Goal: Task Accomplishment & Management: Complete application form

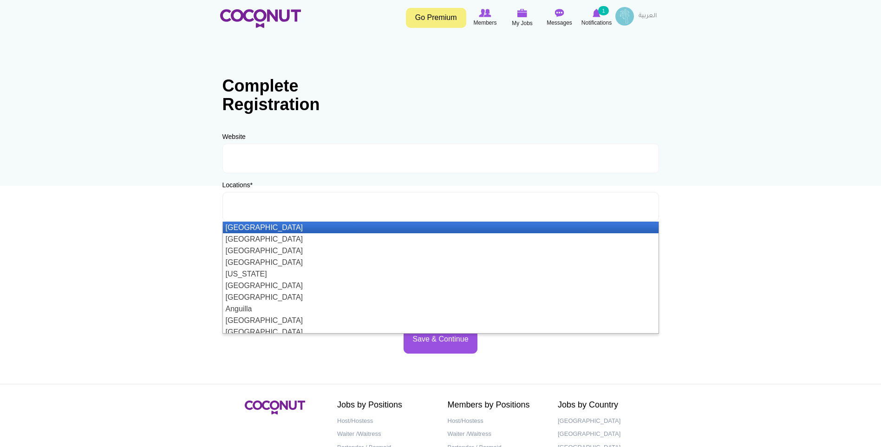
drag, startPoint x: 0, startPoint y: 0, endPoint x: 349, endPoint y: 196, distance: 400.6
click at [349, 196] on ul at bounding box center [441, 207] width 437 height 30
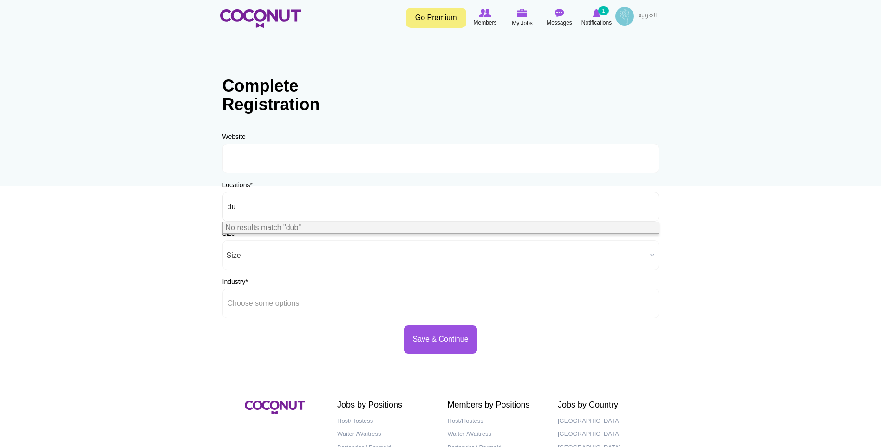
type input "d"
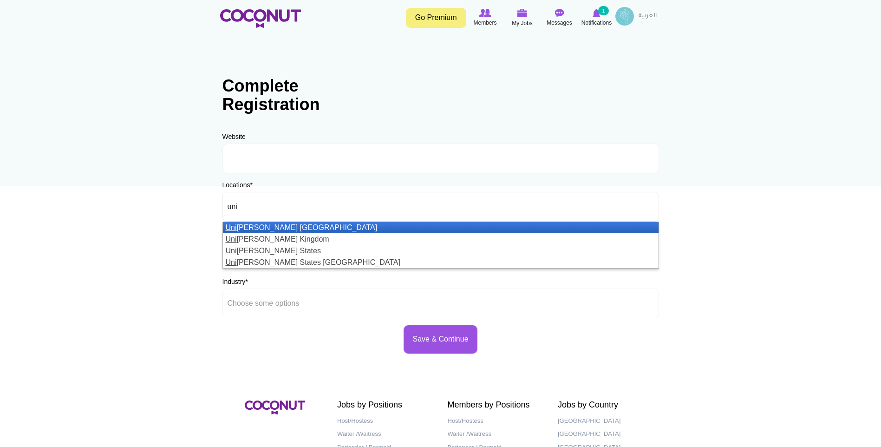
type input "uni"
click at [431, 224] on li "Uni ted Arab Emirates" at bounding box center [441, 228] width 436 height 12
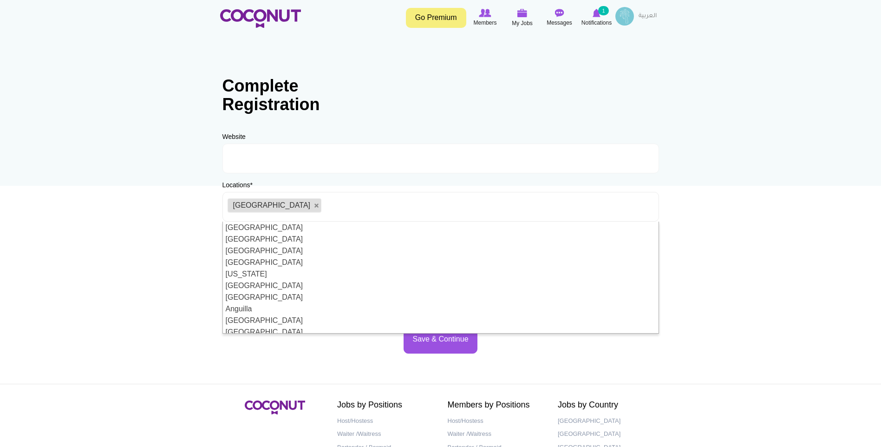
click at [872, 233] on body "Toggle navigation Go Premium Members My Jobs Post a Job Messages Notifications …" at bounding box center [440, 267] width 881 height 534
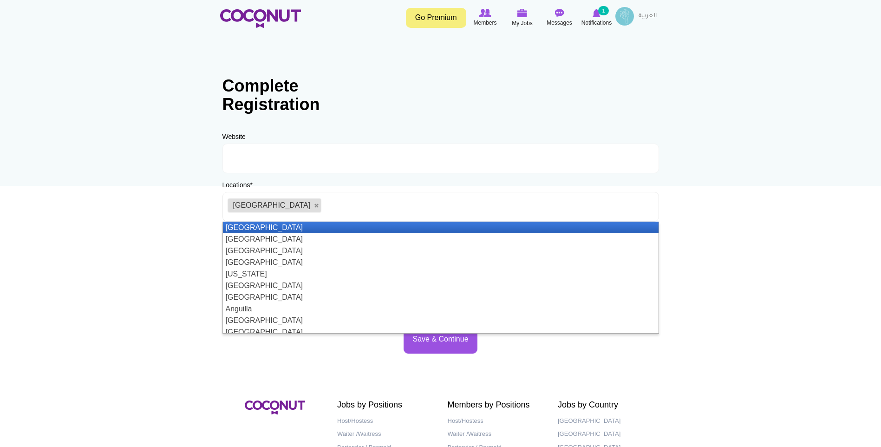
click at [489, 217] on ul "[GEOGRAPHIC_DATA]" at bounding box center [441, 207] width 437 height 30
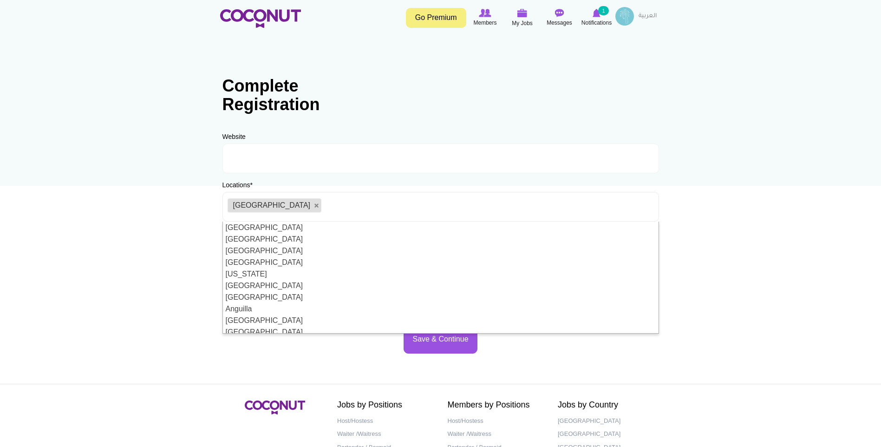
click at [831, 257] on body "Toggle navigation Go Premium Members My Jobs Post a Job Messages Notifications …" at bounding box center [440, 267] width 881 height 534
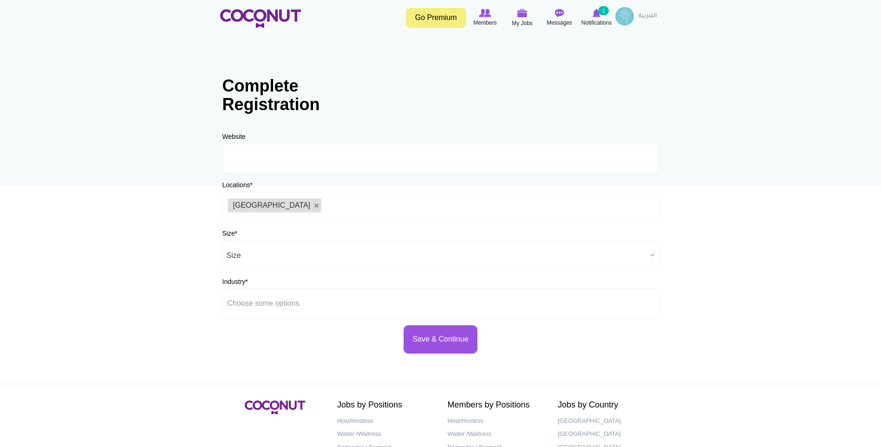
click at [597, 278] on div "Industry * Airlines Entertainment Events Fashion Film Production Fitness Hospit…" at bounding box center [441, 297] width 437 height 41
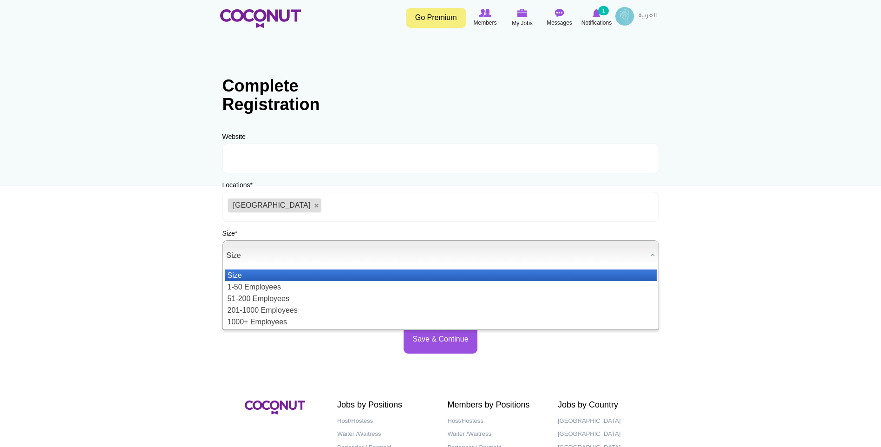
click at [580, 266] on span "Size" at bounding box center [437, 256] width 420 height 30
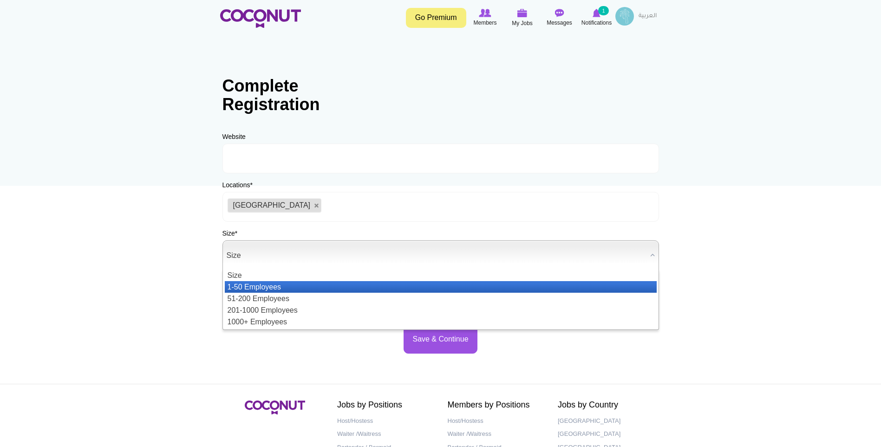
click at [487, 288] on li "1-50 Employees" at bounding box center [441, 287] width 432 height 12
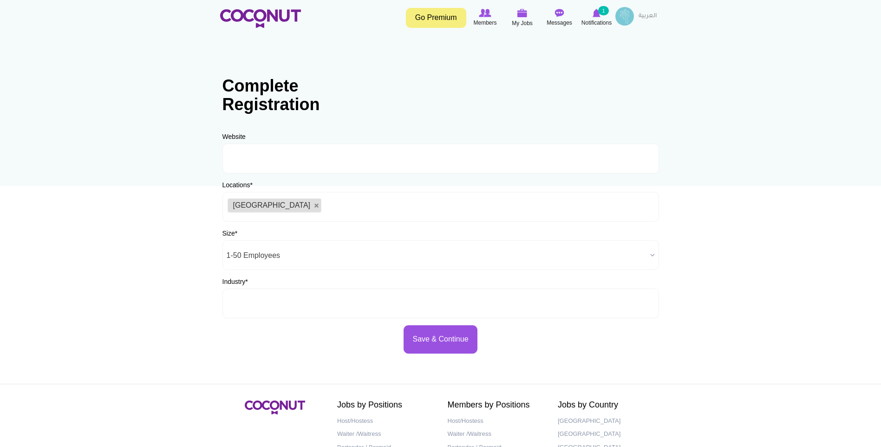
click at [453, 302] on ul at bounding box center [441, 304] width 437 height 30
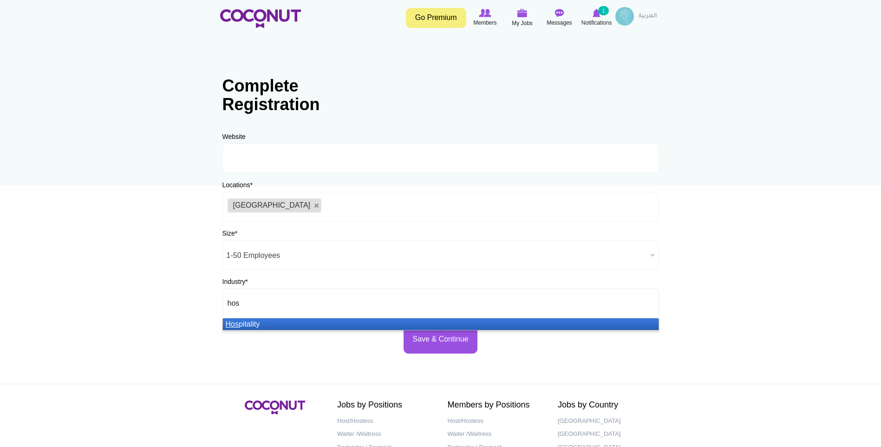
type input "hos"
click at [572, 324] on li "Hos pitality" at bounding box center [441, 324] width 436 height 12
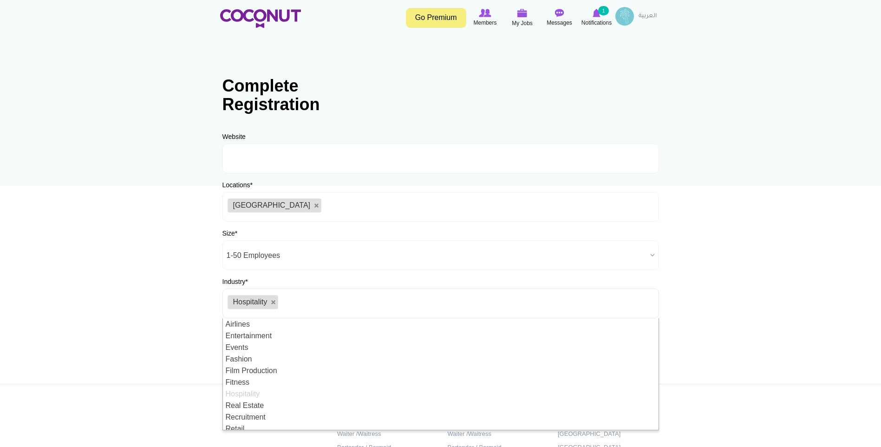
click at [768, 295] on body "Toggle navigation Go Premium Members My Jobs Post a Job Messages Notifications …" at bounding box center [440, 267] width 881 height 534
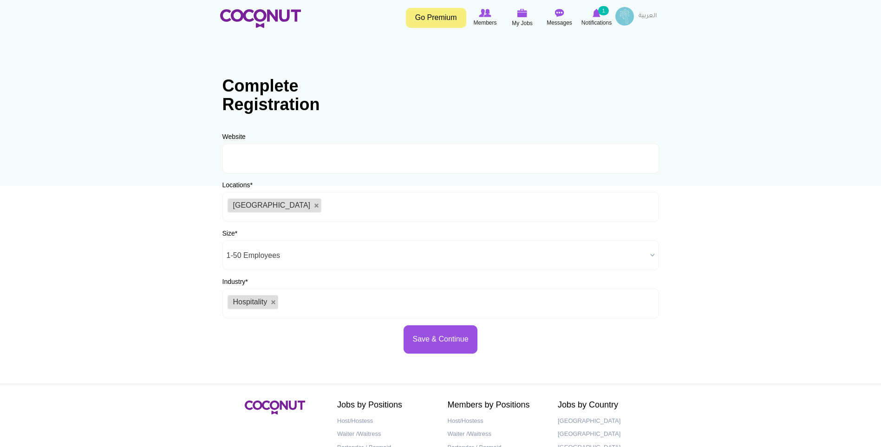
click at [353, 259] on span "1-50 Employees" at bounding box center [437, 256] width 420 height 30
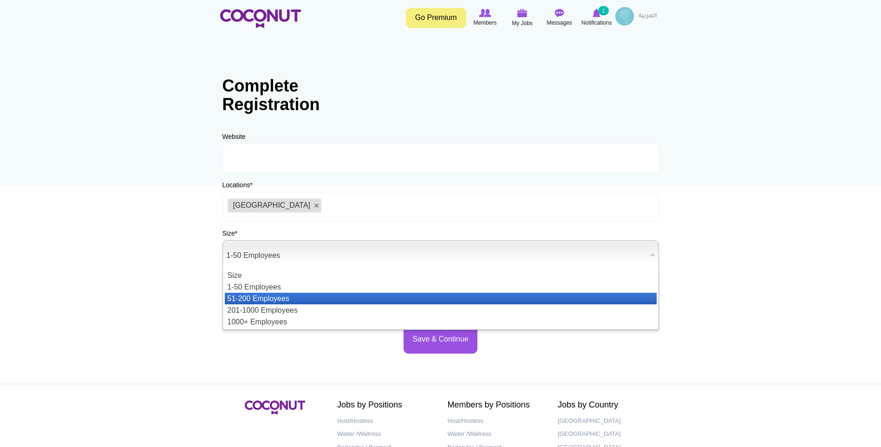
click at [326, 295] on li "51-200 Employees" at bounding box center [441, 299] width 432 height 12
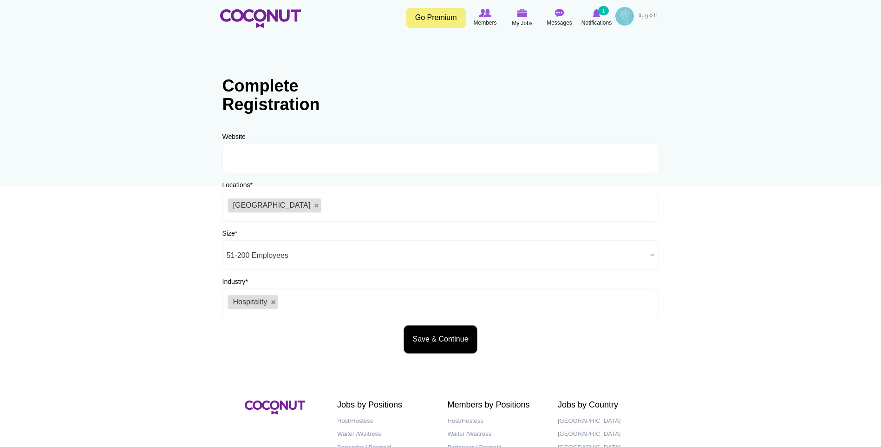
click at [426, 334] on button "Save & Continue" at bounding box center [440, 339] width 73 height 28
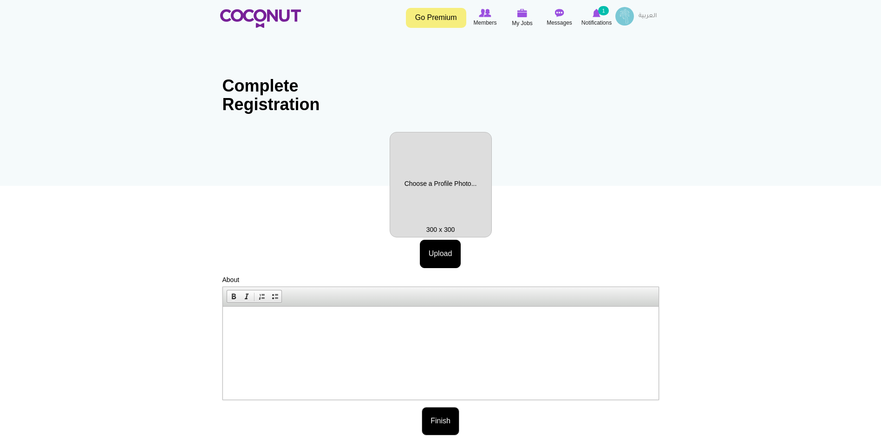
click at [434, 420] on button "Finish" at bounding box center [441, 421] width 38 height 28
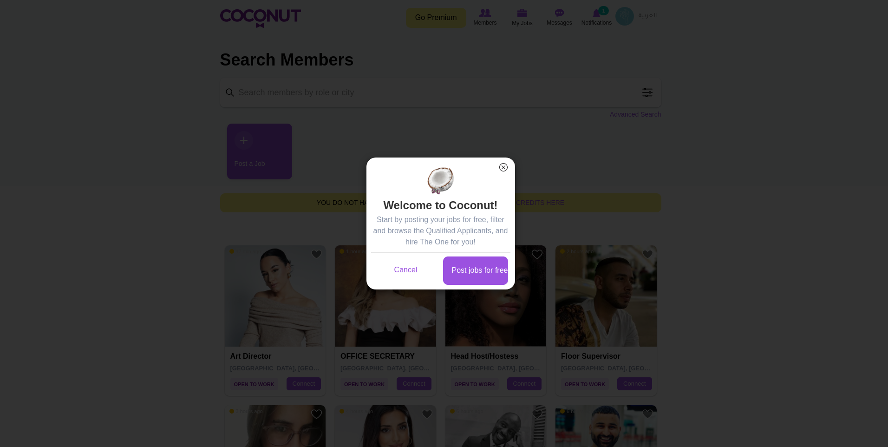
click at [498, 168] on button "×" at bounding box center [504, 167] width 12 height 12
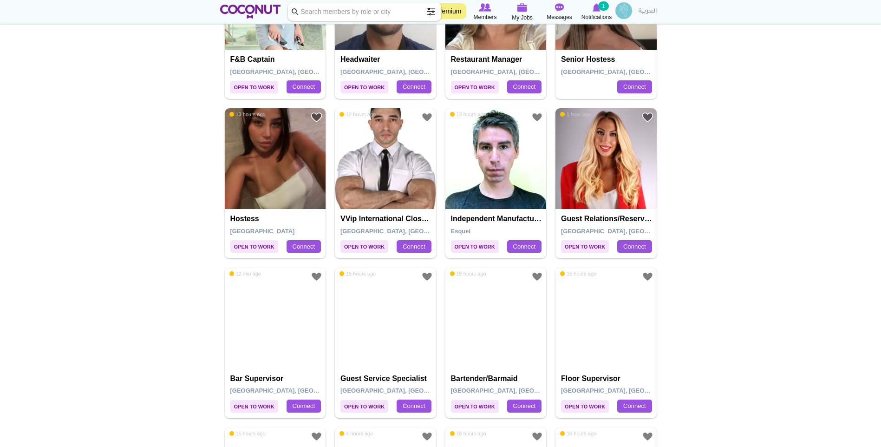
scroll to position [1254, 0]
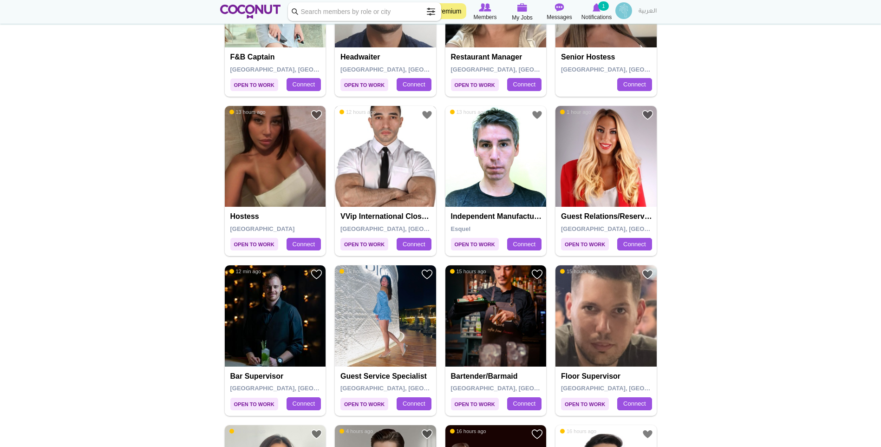
click at [398, 185] on img at bounding box center [385, 156] width 101 height 101
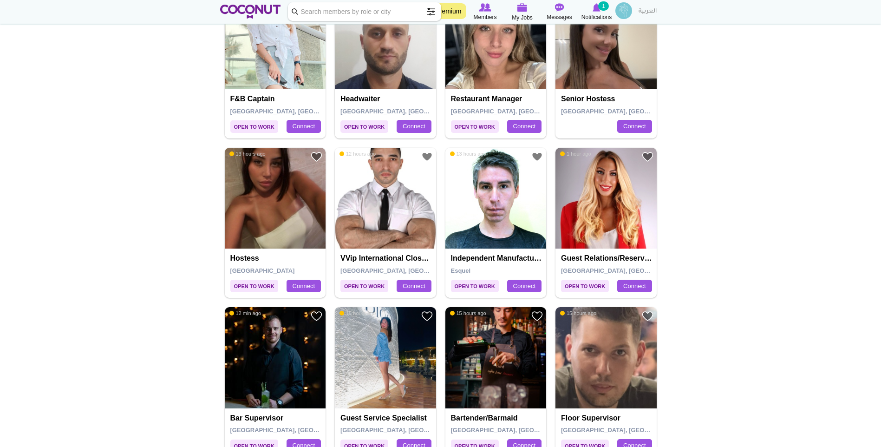
scroll to position [1306, 0]
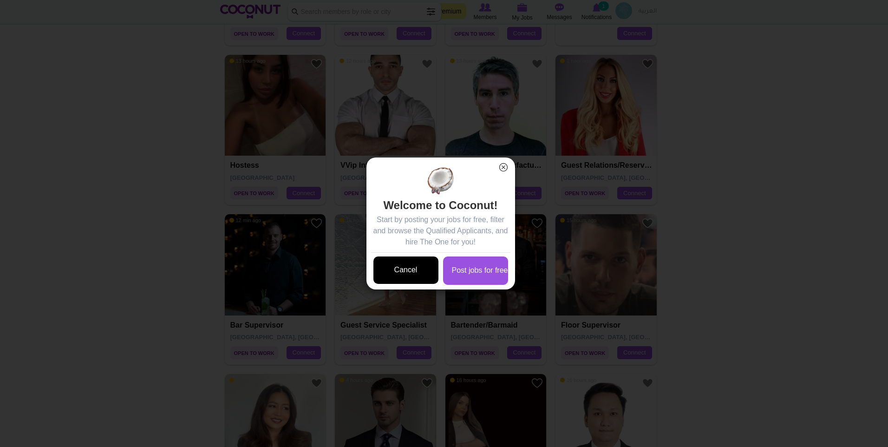
click at [424, 267] on link "Cancel" at bounding box center [406, 269] width 65 height 27
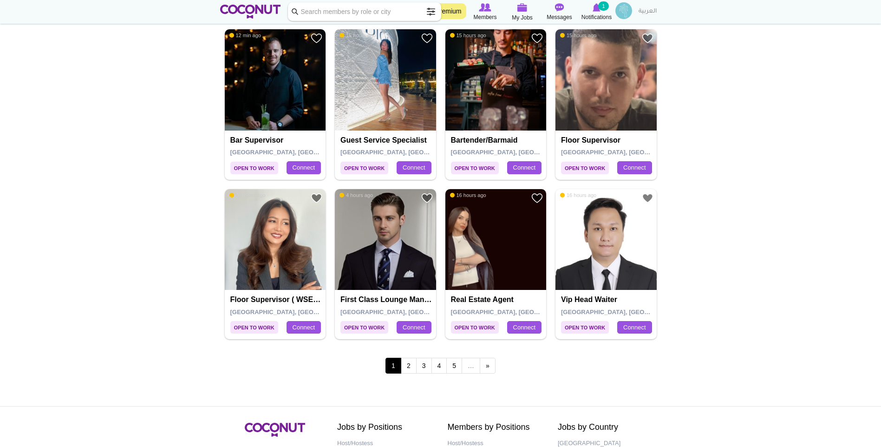
scroll to position [1491, 0]
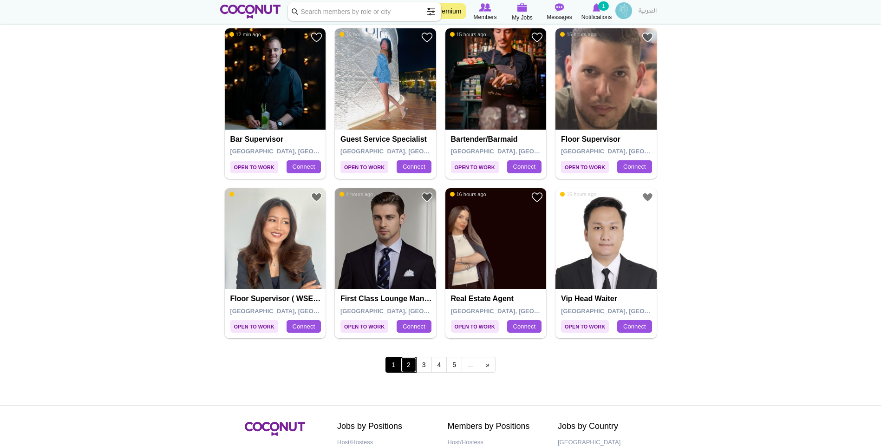
click at [412, 362] on link "2" at bounding box center [409, 365] width 16 height 16
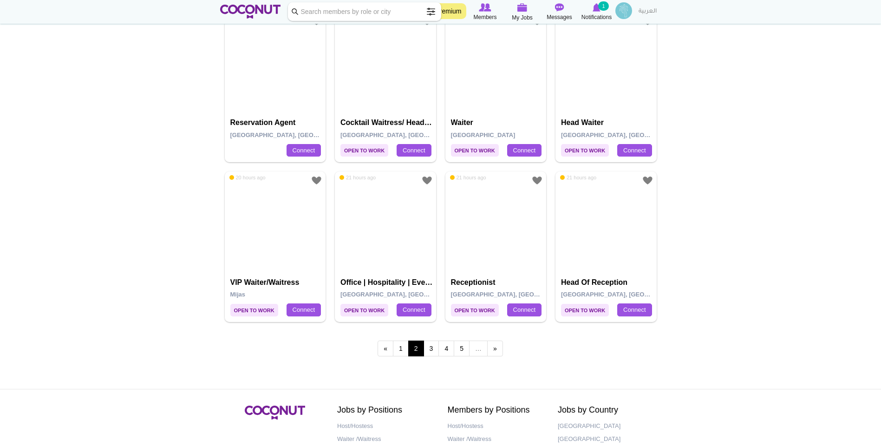
scroll to position [1487, 0]
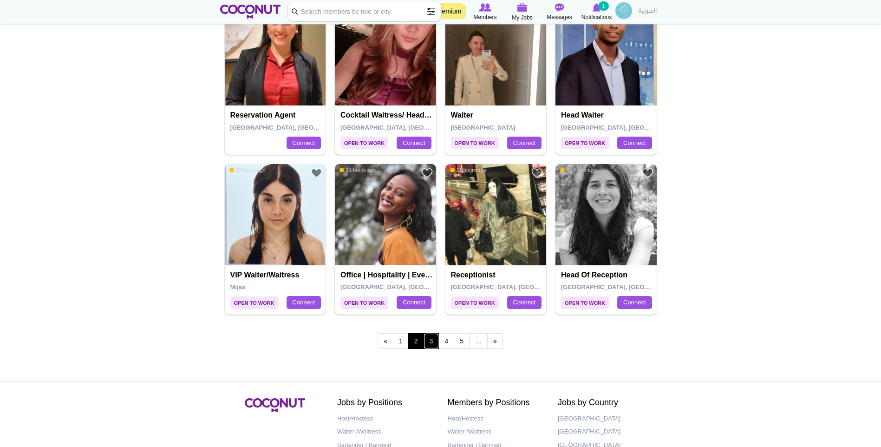
click at [438, 344] on link "3" at bounding box center [432, 341] width 16 height 16
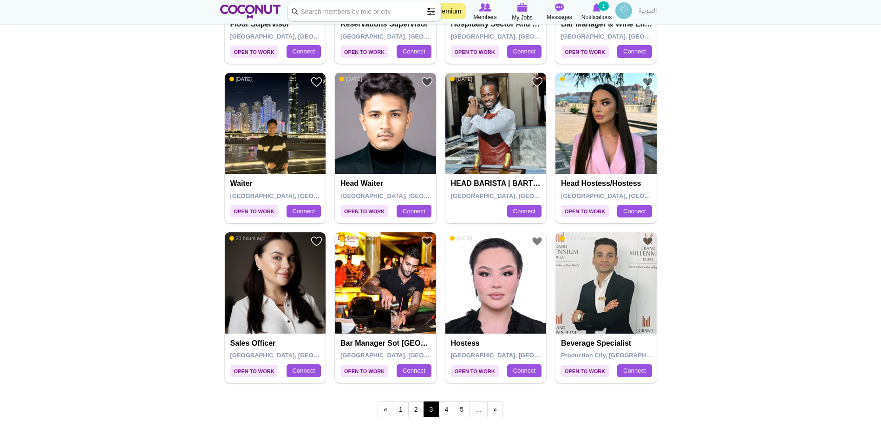
scroll to position [1440, 0]
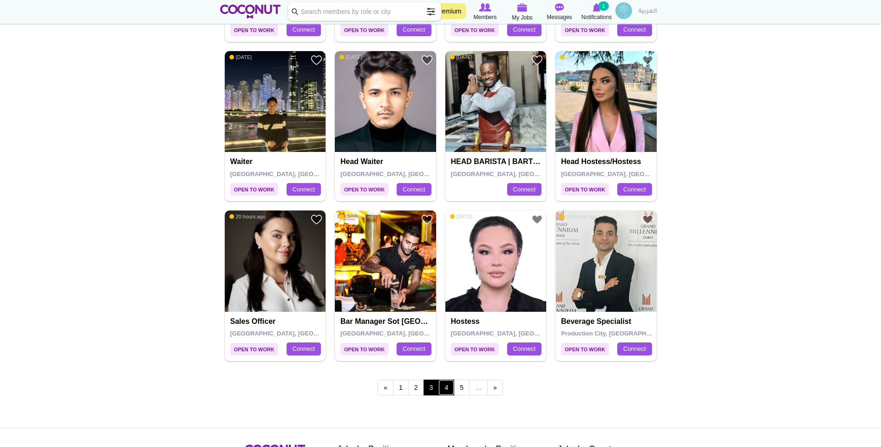
click at [444, 385] on link "4" at bounding box center [447, 388] width 16 height 16
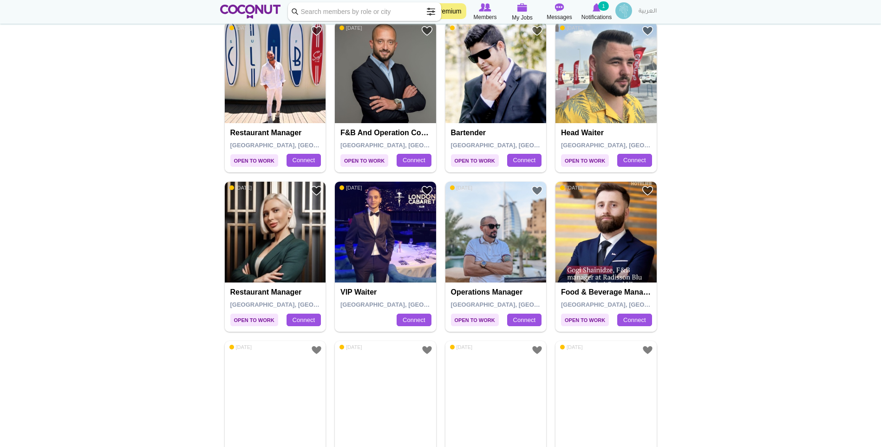
scroll to position [836, 0]
